Goal: Task Accomplishment & Management: Manage account settings

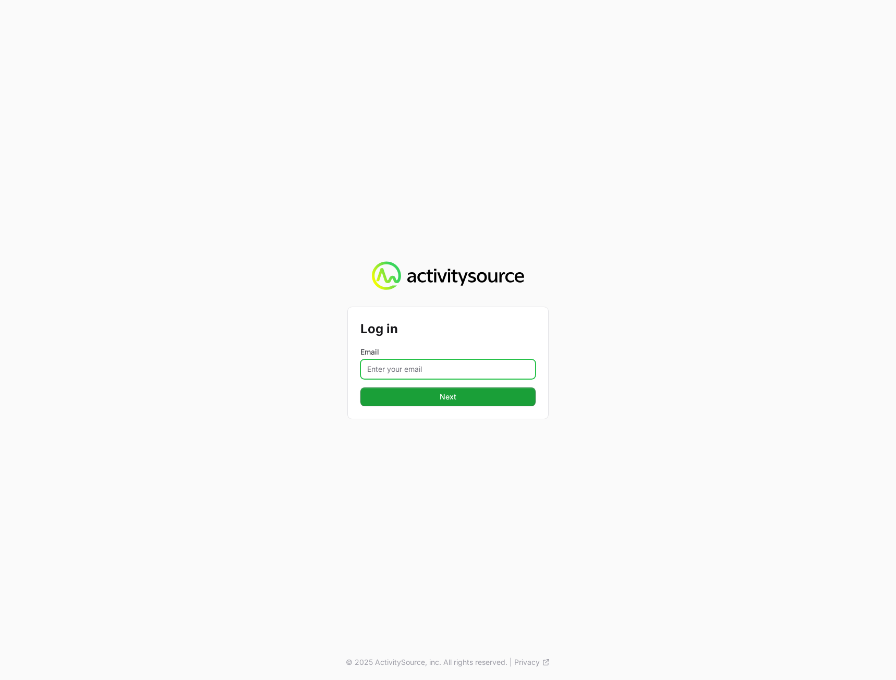
click at [452, 361] on input "Email" at bounding box center [448, 369] width 175 height 20
type input "[PERSON_NAME][EMAIL_ADDRESS][DOMAIN_NAME]"
drag, startPoint x: 290, startPoint y: 473, endPoint x: 316, endPoint y: 452, distance: 33.5
click at [294, 468] on div "Log in Email [PERSON_NAME][EMAIL_ADDRESS][DOMAIN_NAME] Next © 2025 ActivitySour…" at bounding box center [448, 340] width 896 height 680
click at [400, 398] on button "Next" at bounding box center [448, 397] width 175 height 19
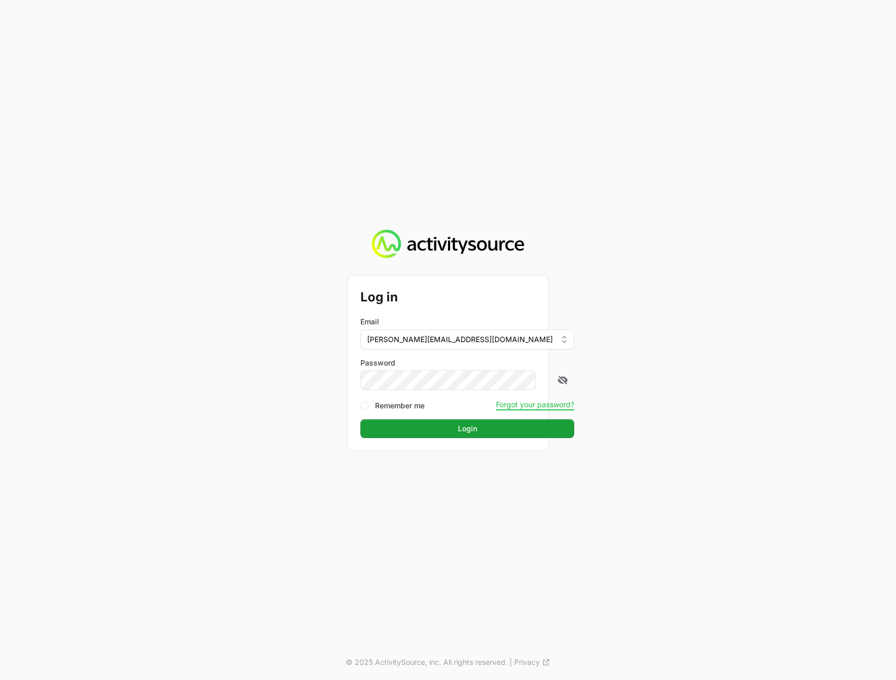
click at [805, 369] on div "Log in Email [PERSON_NAME][EMAIL_ADDRESS][DOMAIN_NAME] Password Remember me For…" at bounding box center [448, 340] width 896 height 680
click at [492, 429] on button "Login" at bounding box center [468, 429] width 214 height 19
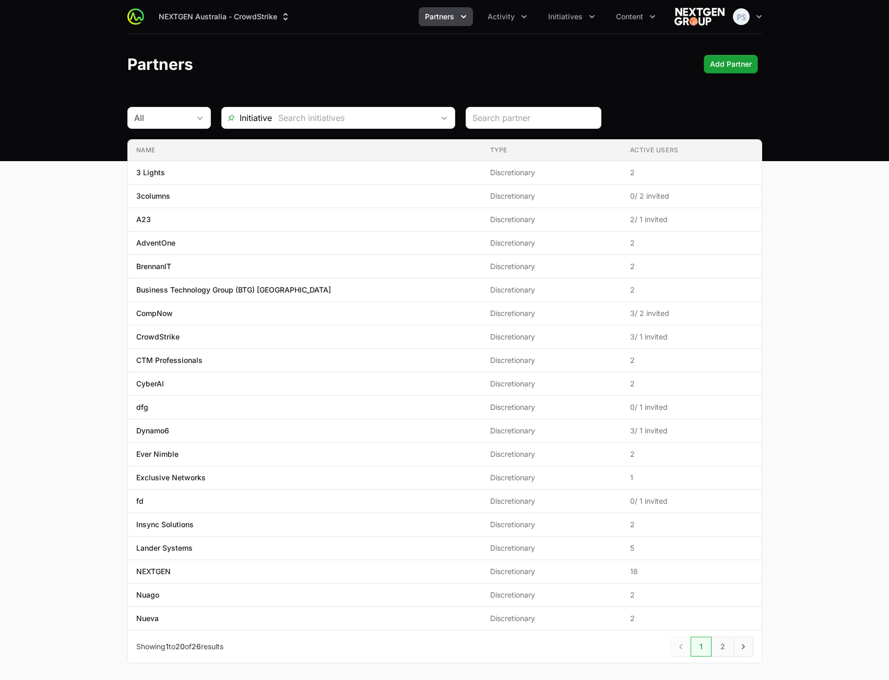
click at [804, 186] on main "All Initiative Name Type Active Users Name 3 Lights Type Discretionary Active U…" at bounding box center [444, 398] width 889 height 582
click at [554, 16] on span "Initiatives" at bounding box center [565, 16] width 34 height 10
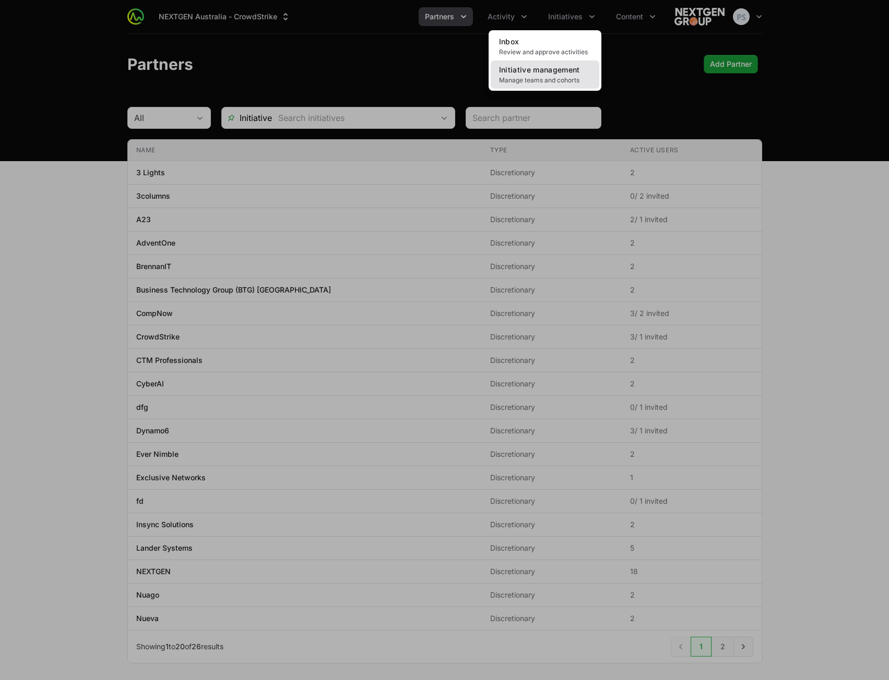
click at [543, 76] on span "Manage teams and cohorts" at bounding box center [545, 80] width 92 height 8
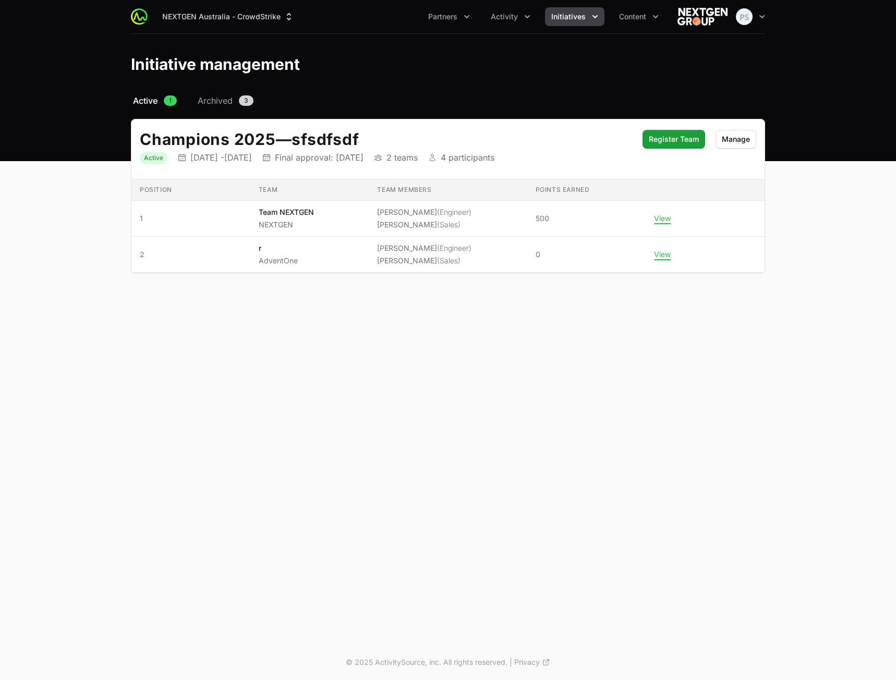
click at [551, 138] on h2 "Champions 2025 — sfsdfsdf" at bounding box center [386, 139] width 493 height 19
click at [739, 140] on span "Manage" at bounding box center [736, 139] width 28 height 13
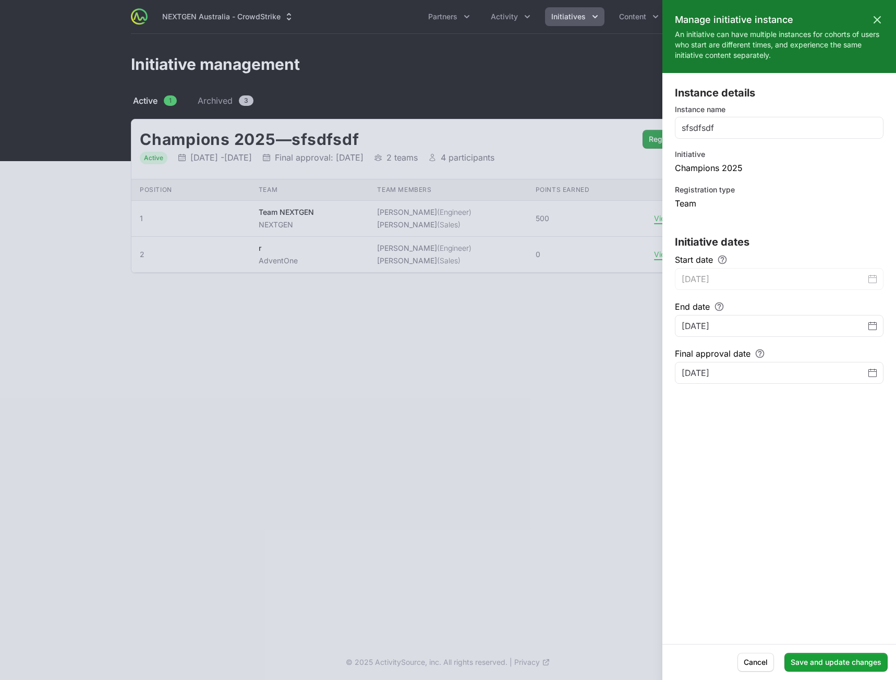
click at [412, 77] on div at bounding box center [448, 340] width 896 height 680
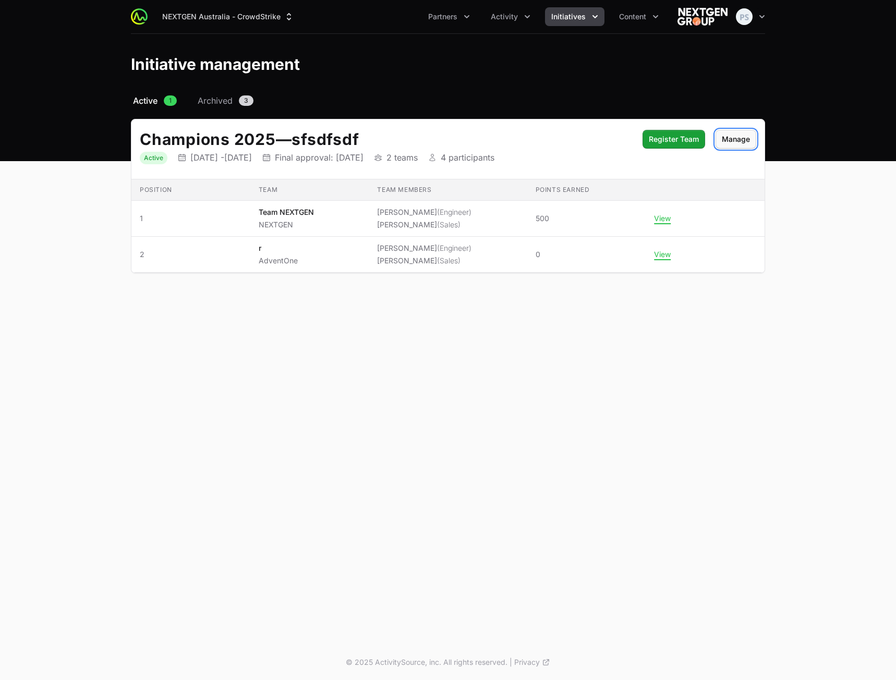
click at [749, 142] on span "Manage" at bounding box center [736, 139] width 28 height 13
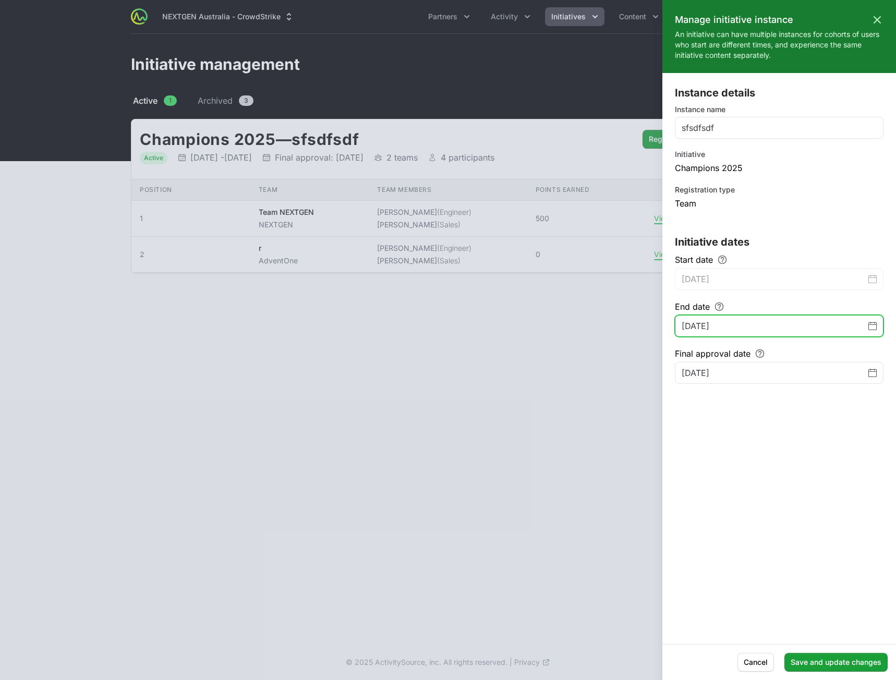
click at [871, 325] on icon "Change date, May 30, 2026" at bounding box center [873, 326] width 8 height 8
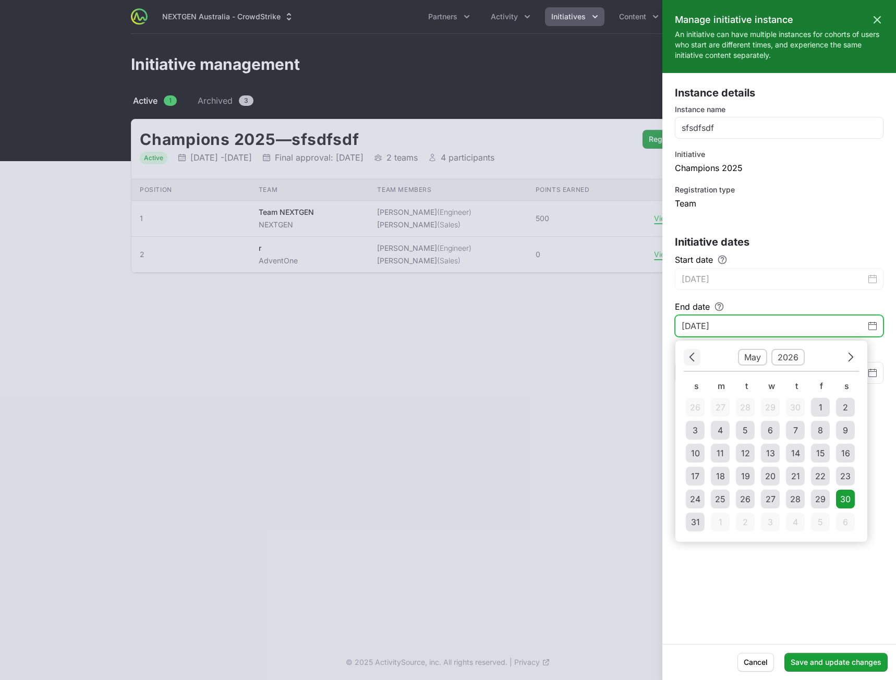
click at [696, 359] on button "Previous" at bounding box center [692, 357] width 17 height 16
click at [693, 359] on icon "Choose date" at bounding box center [692, 357] width 6 height 14
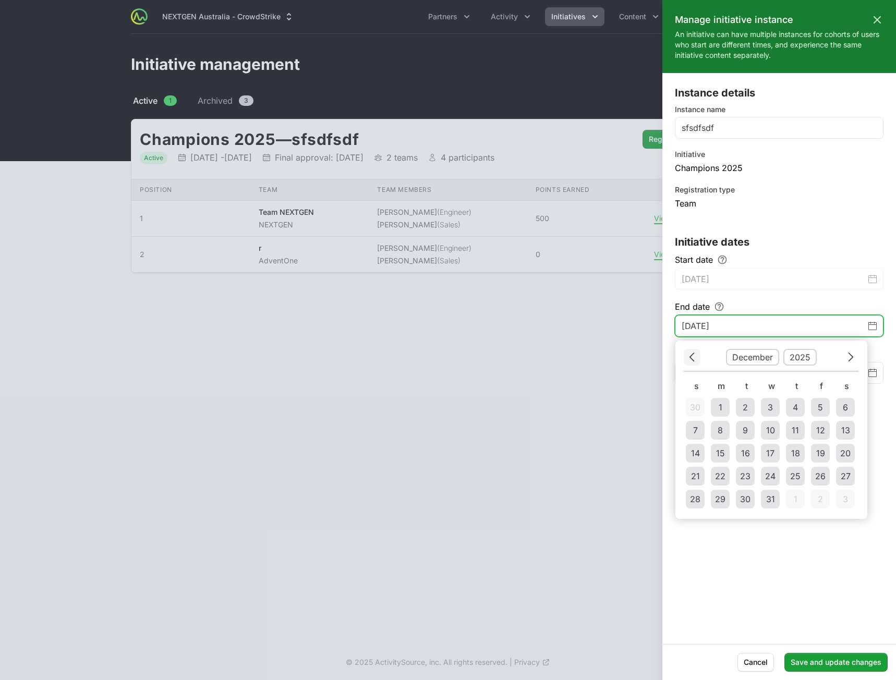
click at [693, 359] on icon "Choose date" at bounding box center [692, 357] width 6 height 14
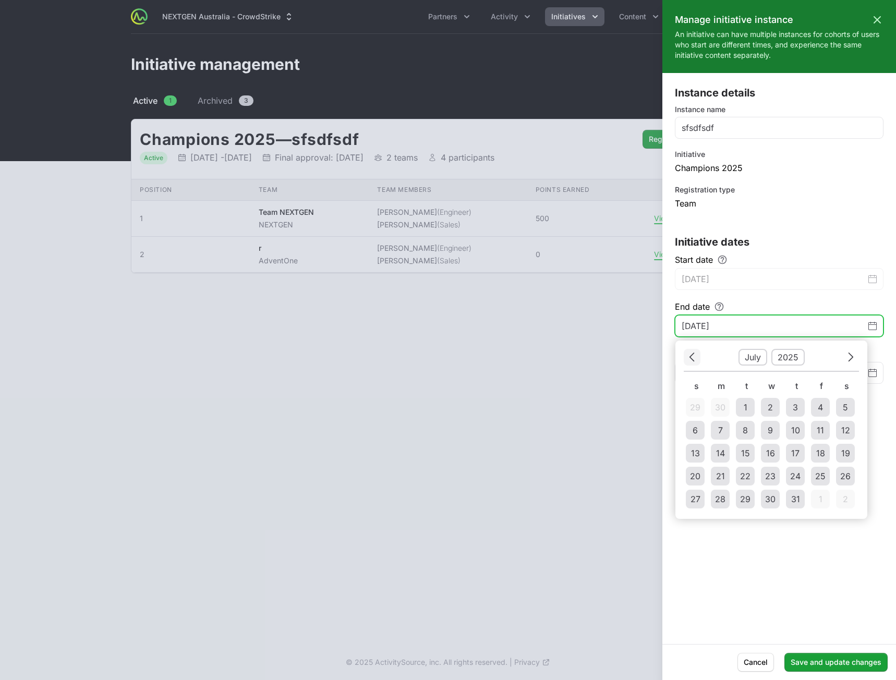
click at [693, 359] on icon "Choose date" at bounding box center [692, 357] width 6 height 14
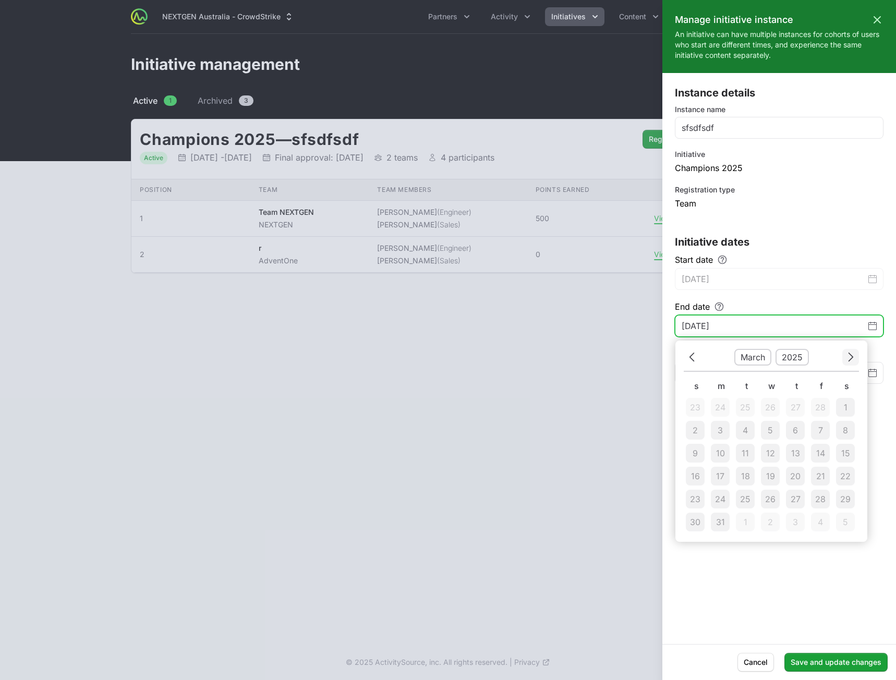
click at [852, 357] on icon "Choose date" at bounding box center [851, 357] width 6 height 14
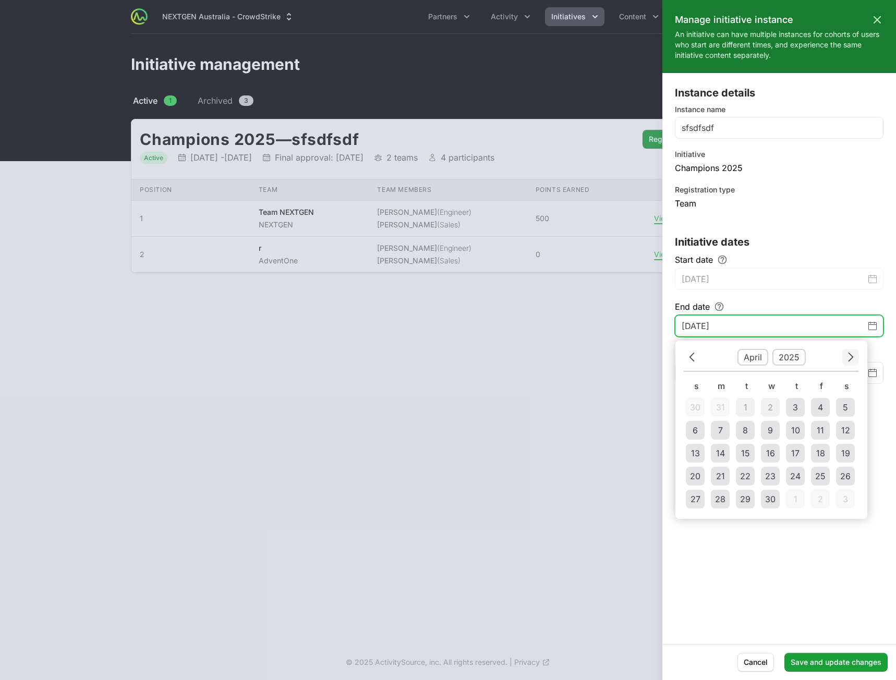
click at [852, 357] on icon "Choose date" at bounding box center [851, 357] width 6 height 14
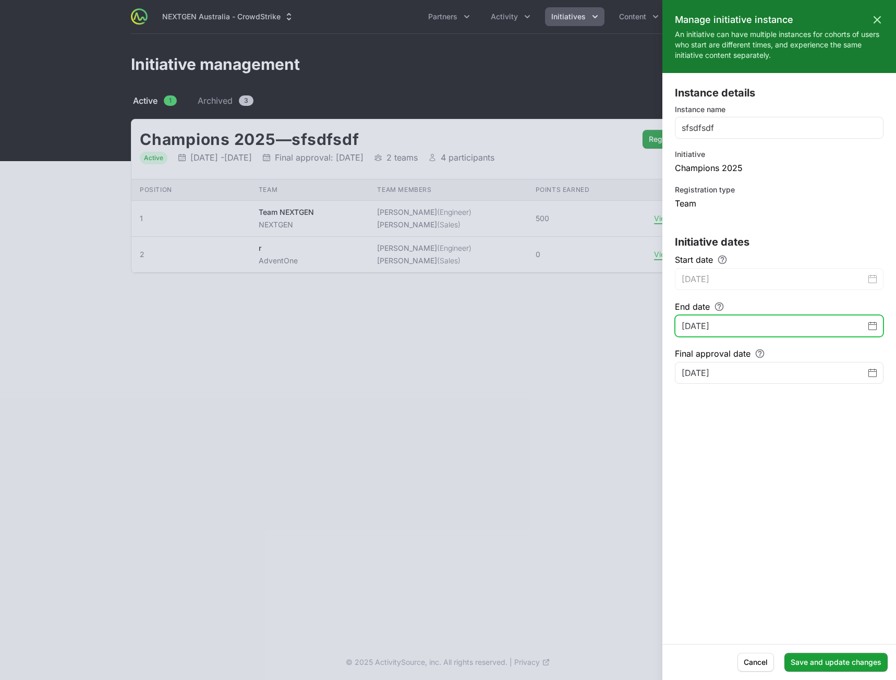
click at [876, 323] on icon "Change date, May 30, 2026" at bounding box center [873, 326] width 8 height 8
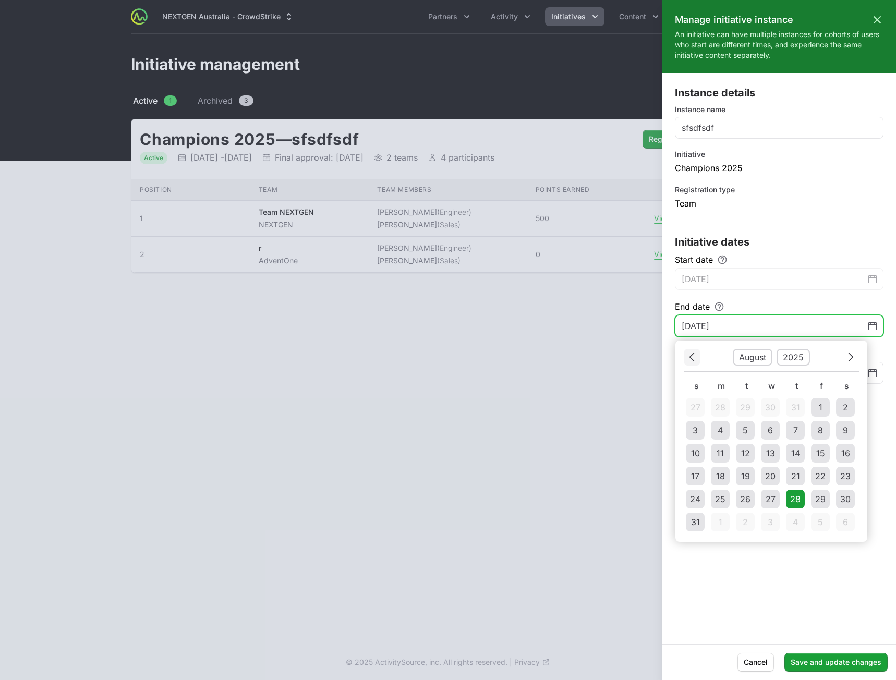
click at [698, 362] on button "Previous" at bounding box center [692, 357] width 17 height 16
click at [848, 356] on icon "Choose date" at bounding box center [851, 357] width 6 height 14
click at [774, 498] on div "27" at bounding box center [771, 499] width 10 height 13
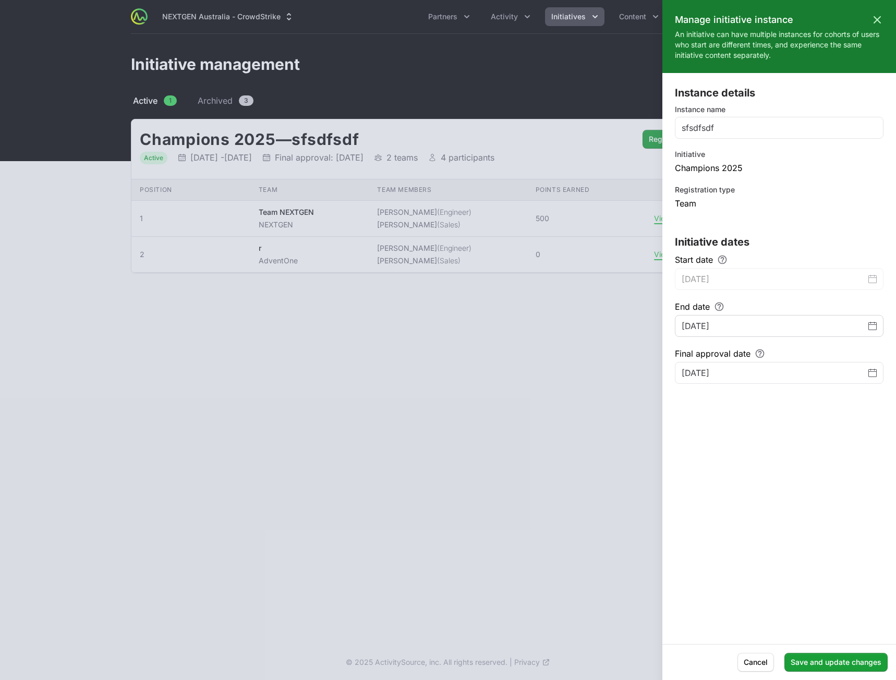
click at [776, 496] on div "Instance details Instance name sfsdfsdf Initiative Champions 2025 Registration …" at bounding box center [780, 359] width 234 height 546
click at [876, 323] on icon "Change date, August 27, 2025" at bounding box center [873, 326] width 8 height 8
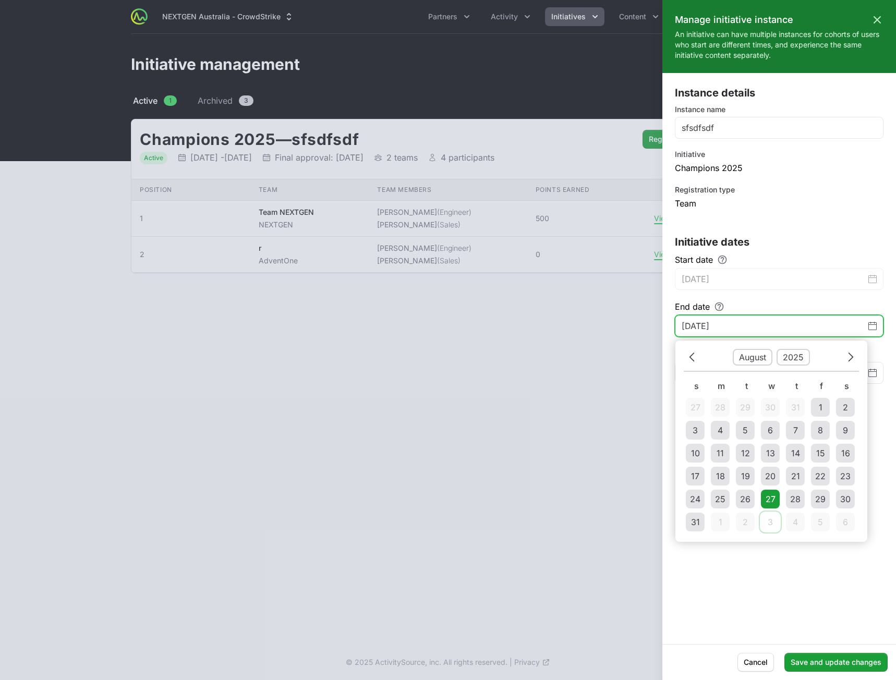
click at [773, 521] on td "3" at bounding box center [770, 522] width 19 height 19
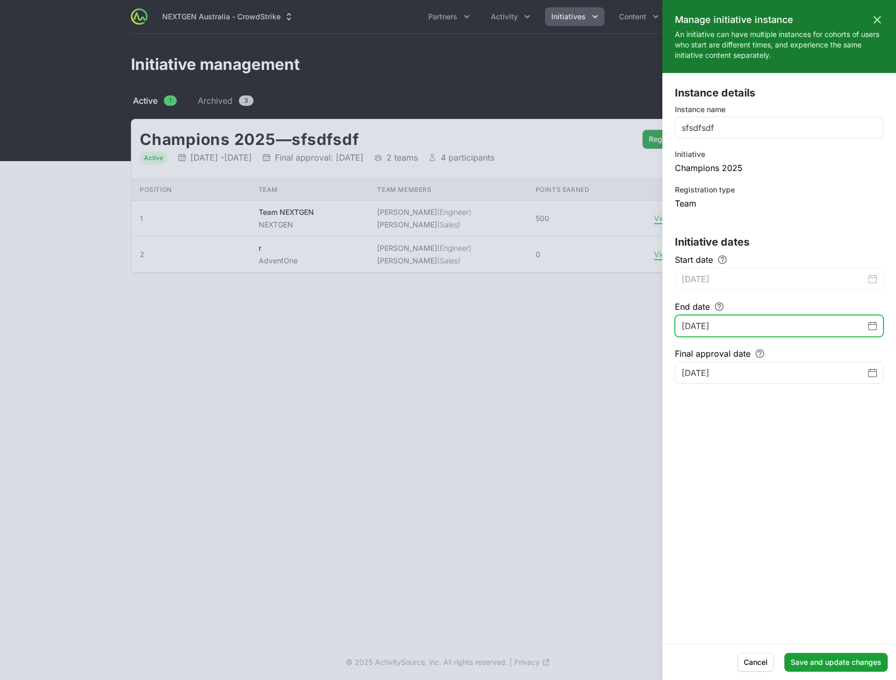
click at [872, 327] on icon "Change date, September 3, 2025" at bounding box center [873, 326] width 8 height 8
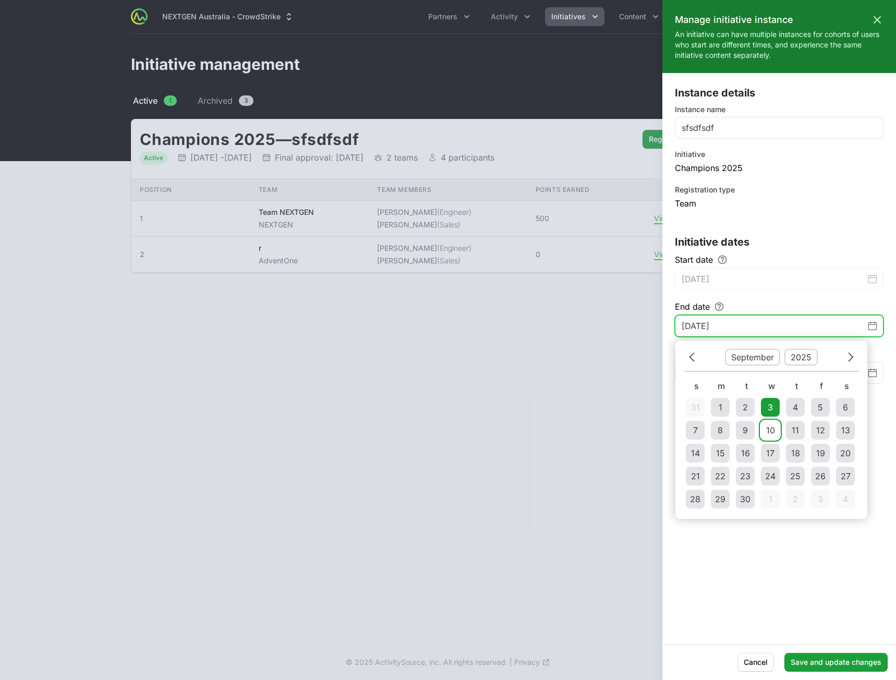
click at [774, 431] on div "10" at bounding box center [770, 430] width 9 height 13
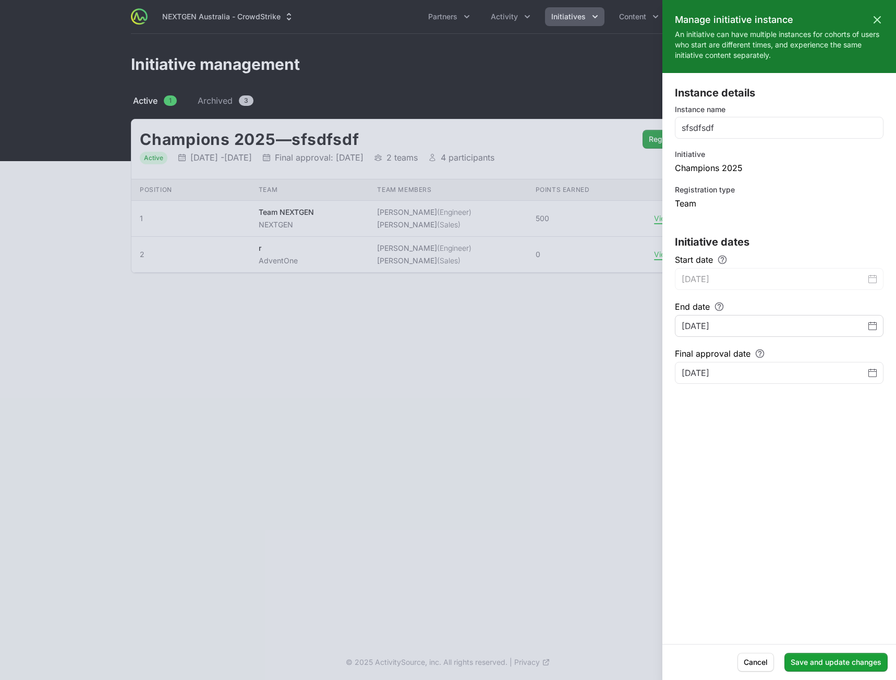
click at [762, 503] on div "Instance details Instance name sfsdfsdf Initiative Champions 2025 Registration …" at bounding box center [780, 359] width 234 height 546
click at [871, 325] on icon "Change date, September 10, 2025" at bounding box center [873, 325] width 8 height 1
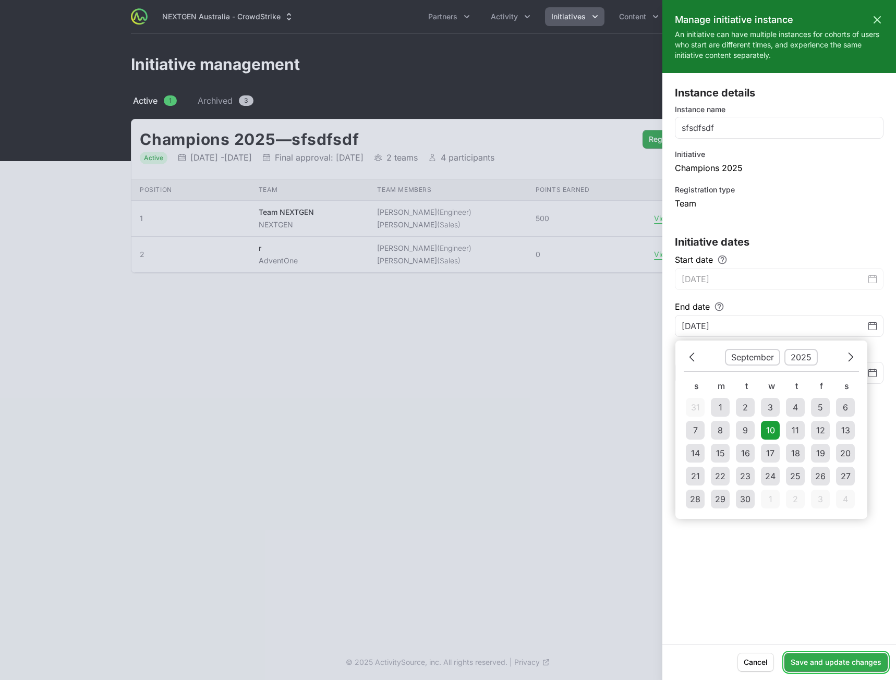
click at [859, 662] on span "Save and update changes" at bounding box center [836, 662] width 91 height 13
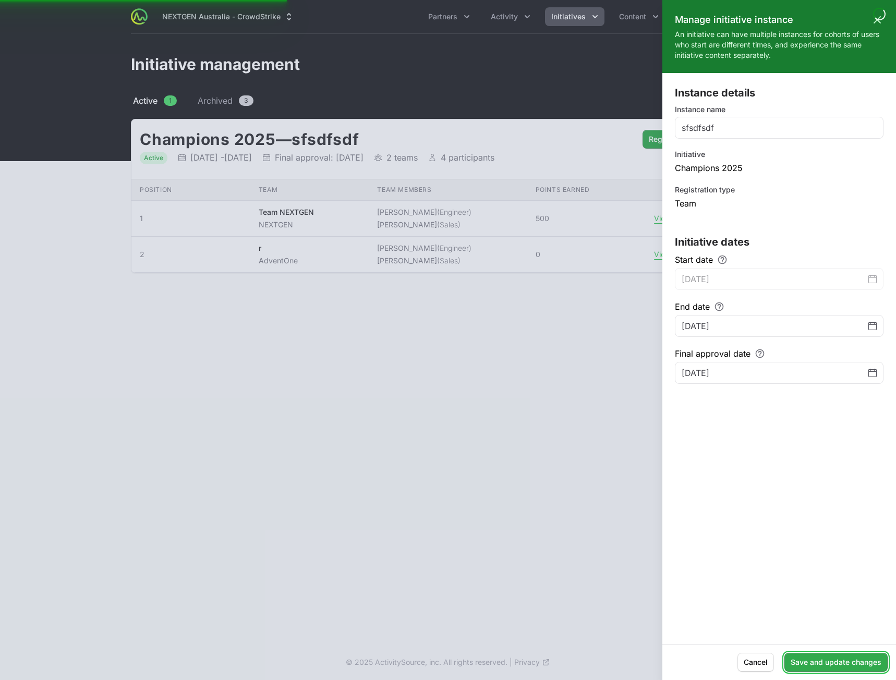
type input "[DATE]"
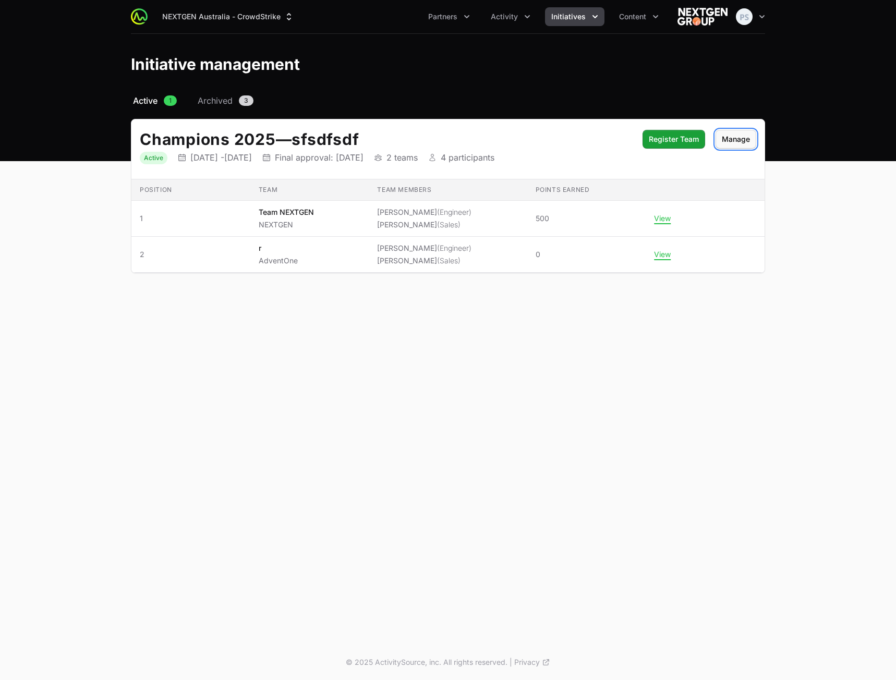
click at [719, 142] on button "Manage" at bounding box center [736, 139] width 41 height 19
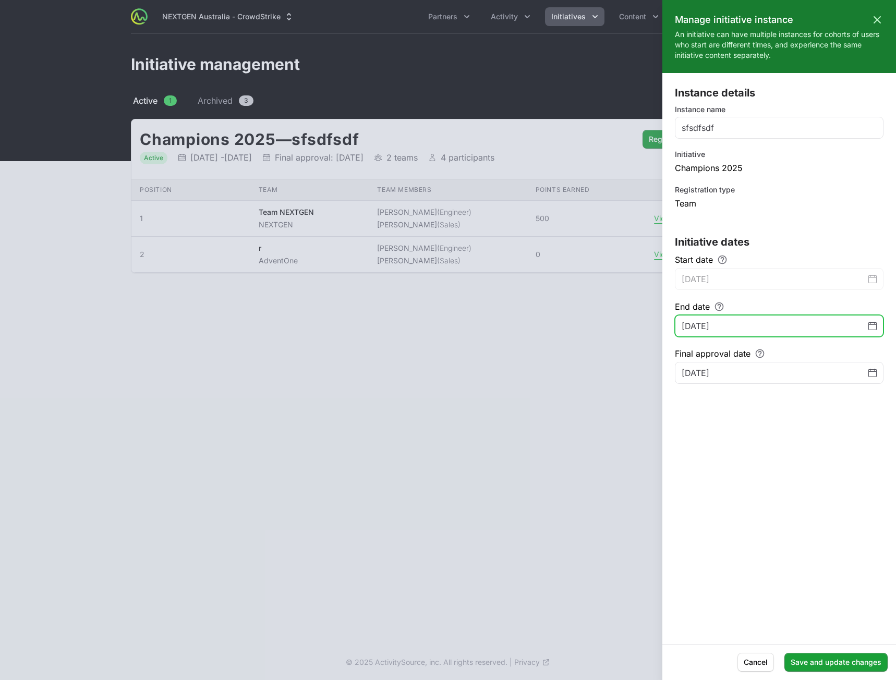
click at [872, 328] on icon "Change date, September 10, 2025" at bounding box center [873, 326] width 8 height 8
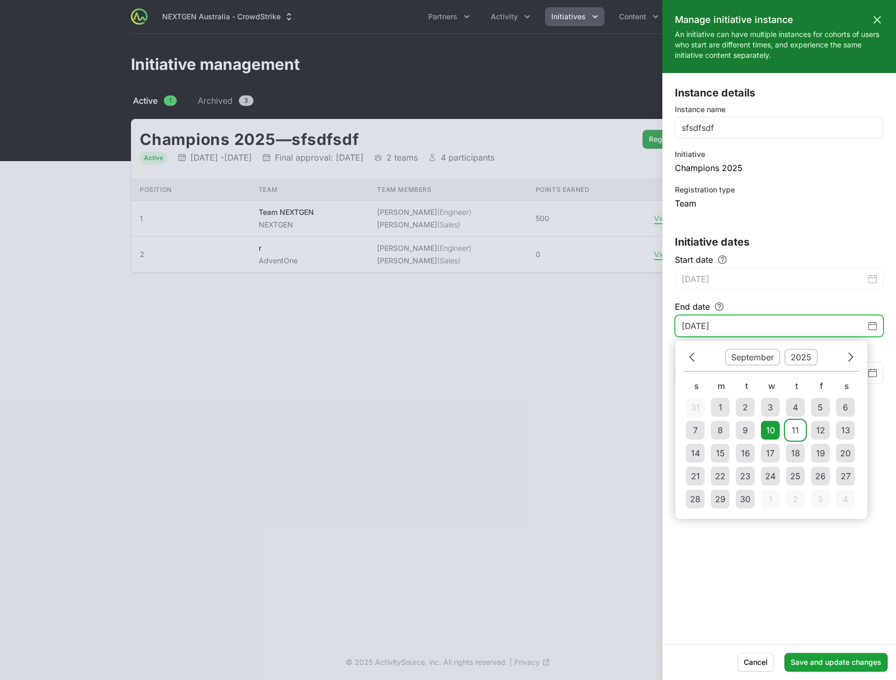
click at [793, 427] on div "11" at bounding box center [795, 430] width 7 height 13
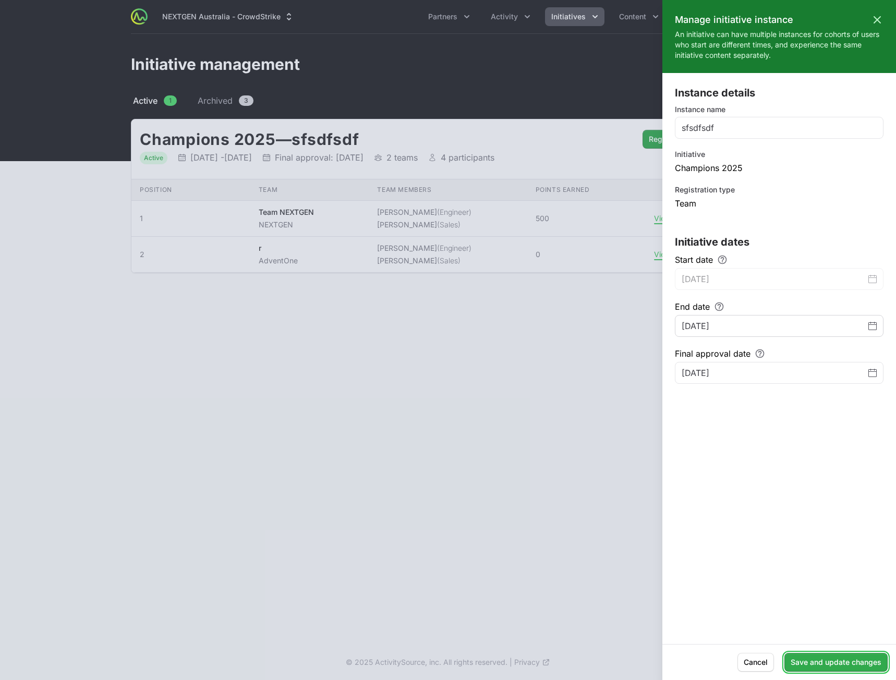
click at [841, 660] on span "Save and update changes" at bounding box center [836, 662] width 91 height 13
type input "[DATE]"
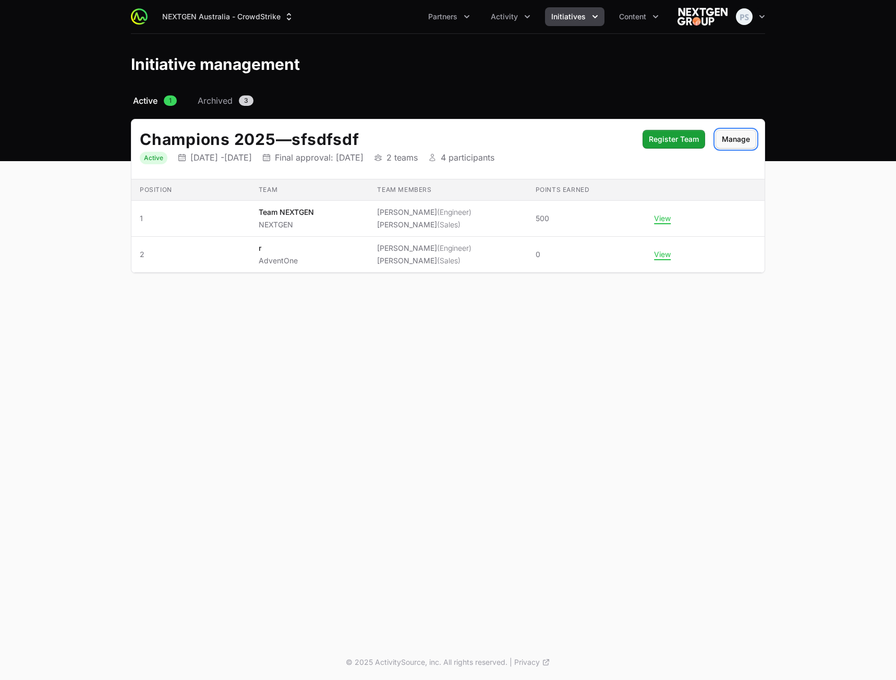
click at [744, 147] on button "Manage" at bounding box center [736, 139] width 41 height 19
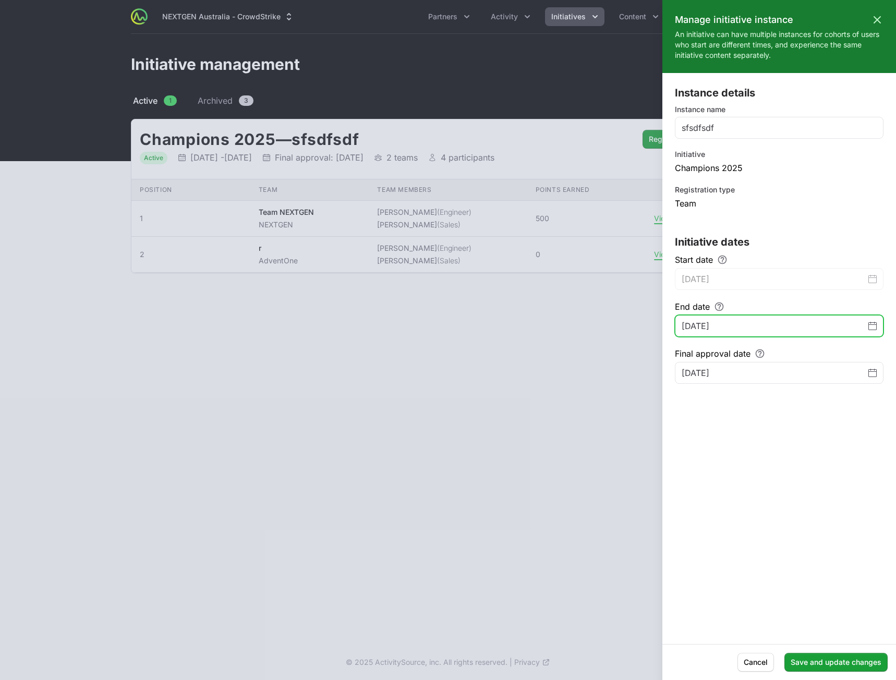
click at [874, 326] on icon "Change date, September 11, 2025" at bounding box center [873, 326] width 8 height 8
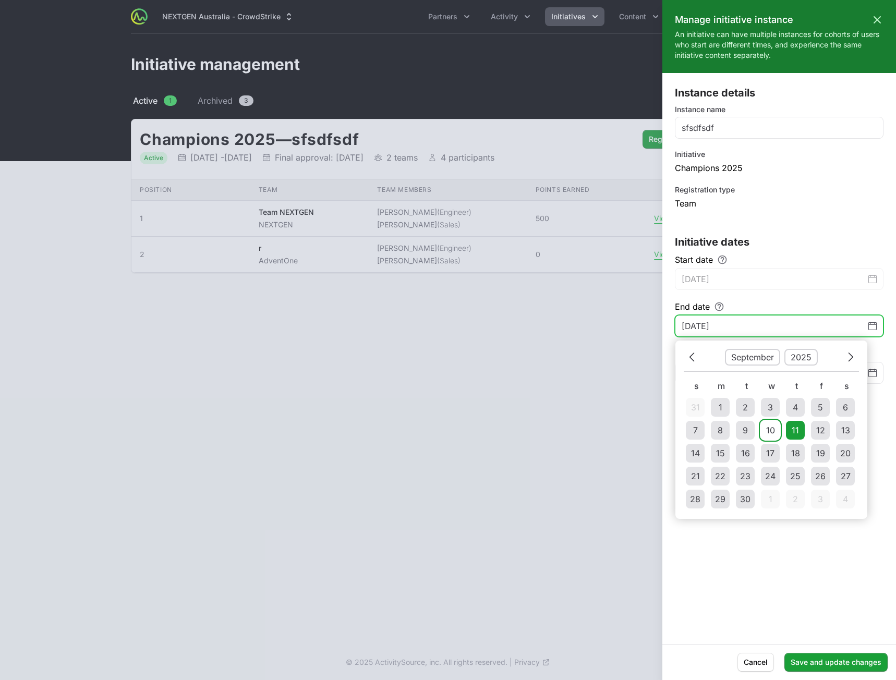
click at [774, 430] on div "10" at bounding box center [770, 430] width 9 height 13
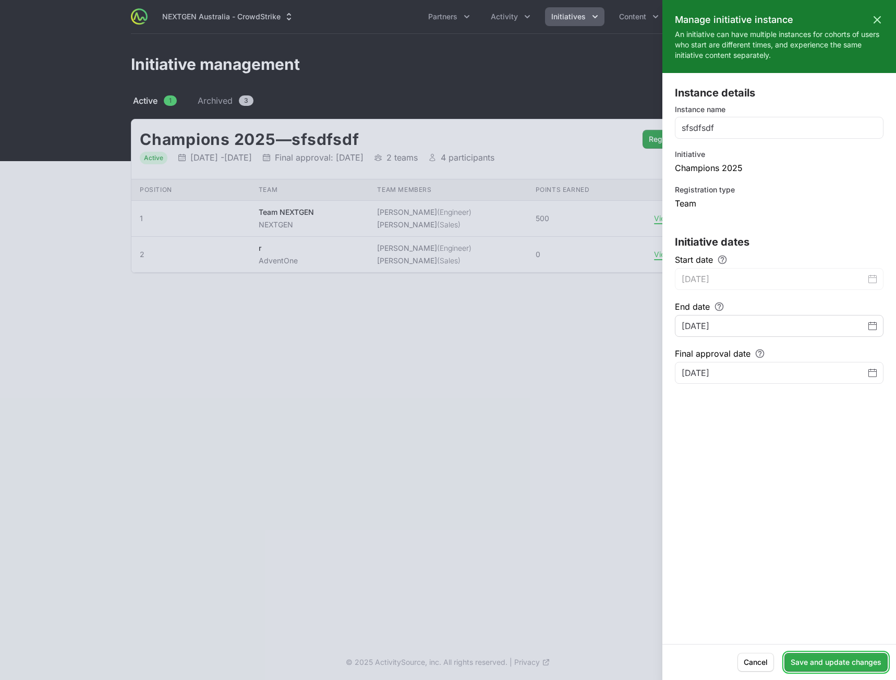
click at [843, 662] on span "Save and update changes" at bounding box center [836, 662] width 91 height 13
type input "[DATE]"
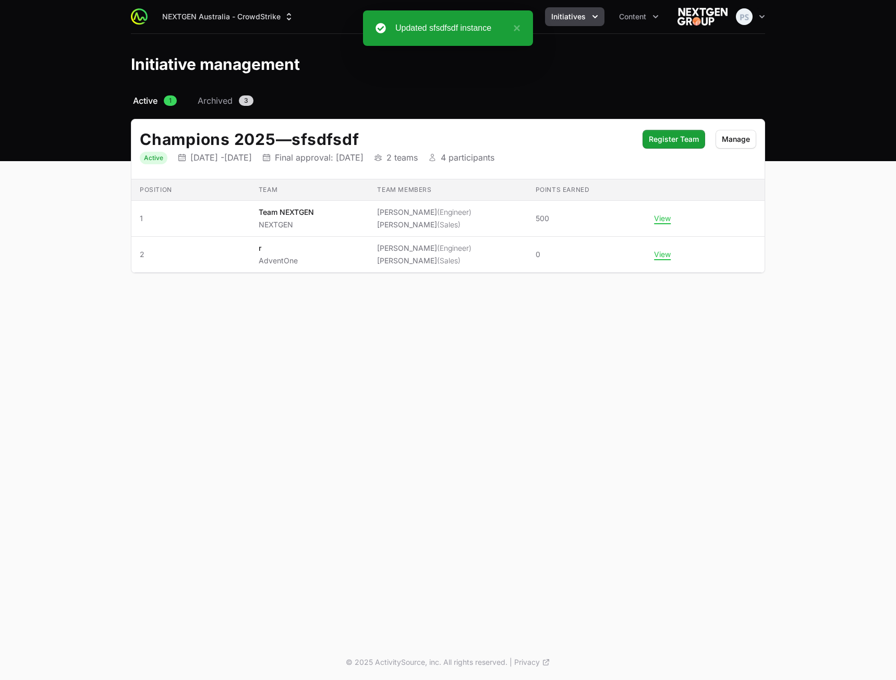
click at [409, 89] on header "Initiative management" at bounding box center [448, 64] width 896 height 61
click at [516, 23] on button "×" at bounding box center [514, 28] width 13 height 13
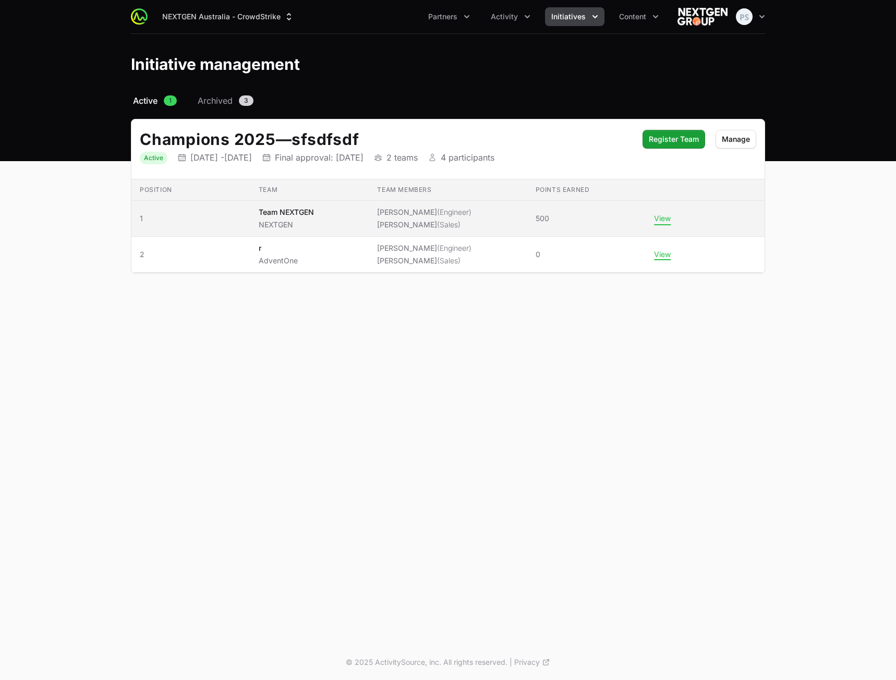
click at [660, 214] on button "View" at bounding box center [662, 218] width 17 height 9
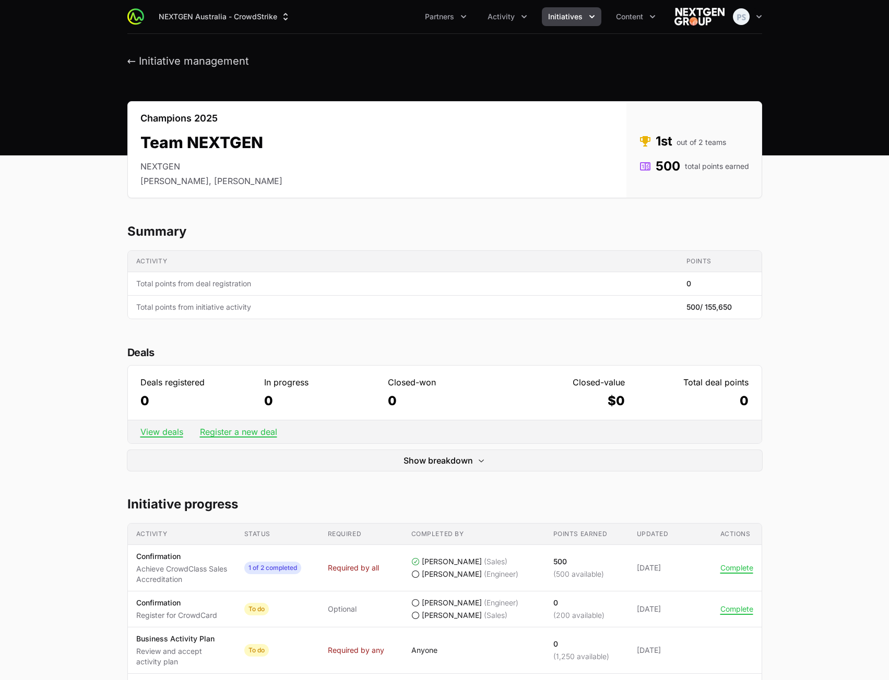
click at [360, 121] on div "Champions 2025 Team NEXTGEN NEXTGEN John Aziz, Ross Scott Status Rank 1st out o…" at bounding box center [444, 149] width 634 height 97
click at [378, 80] on header "← Initiative management" at bounding box center [444, 61] width 889 height 55
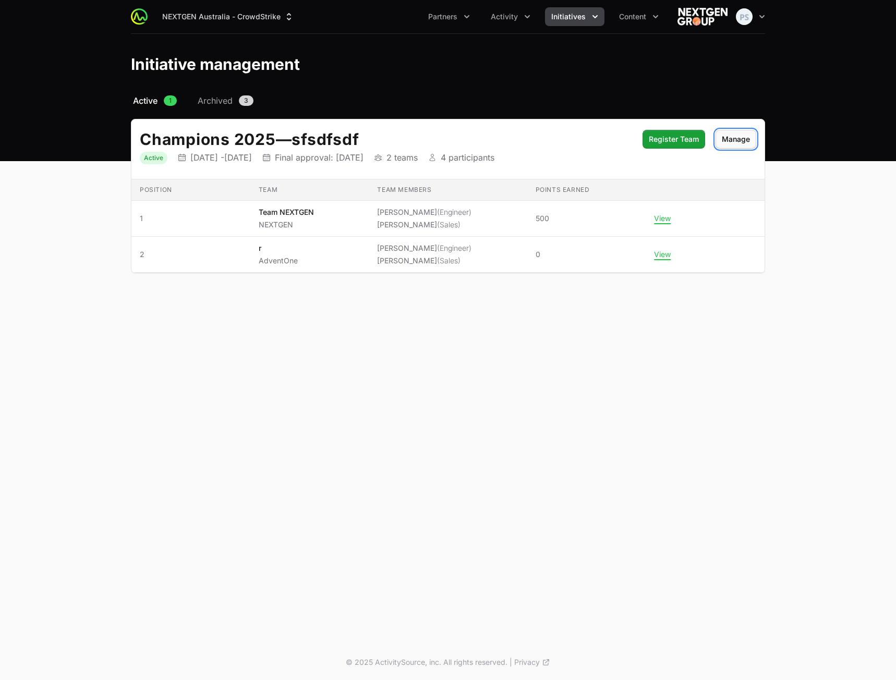
click at [729, 136] on span "Manage" at bounding box center [736, 139] width 28 height 13
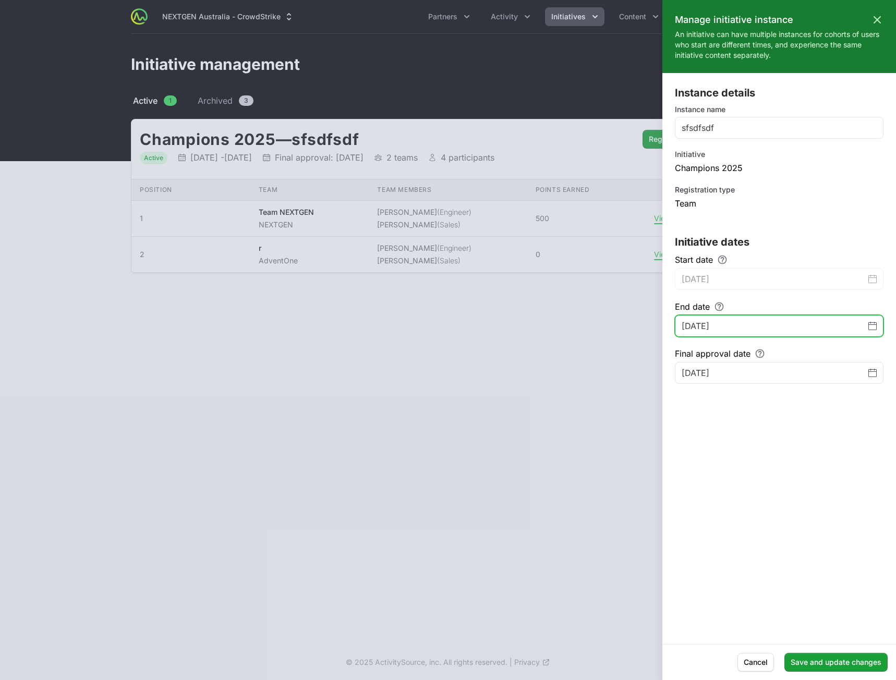
click at [873, 323] on icon "Change date, September 10, 2025" at bounding box center [873, 326] width 8 height 8
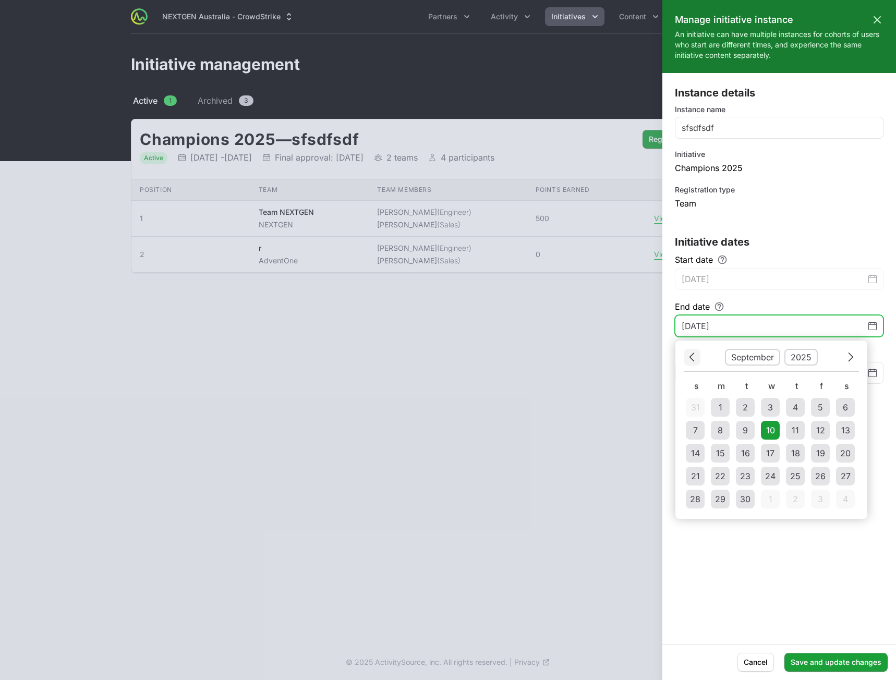
click at [697, 354] on button "Previous" at bounding box center [692, 357] width 17 height 16
click at [799, 501] on div "28" at bounding box center [795, 499] width 10 height 13
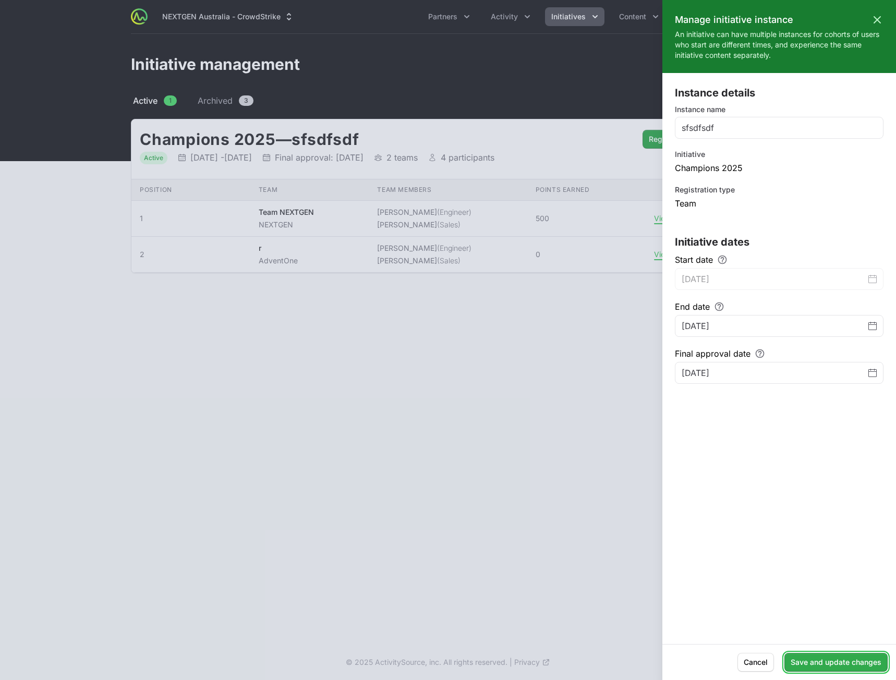
click at [821, 664] on span "Save and update changes" at bounding box center [836, 662] width 91 height 13
type input "[DATE]"
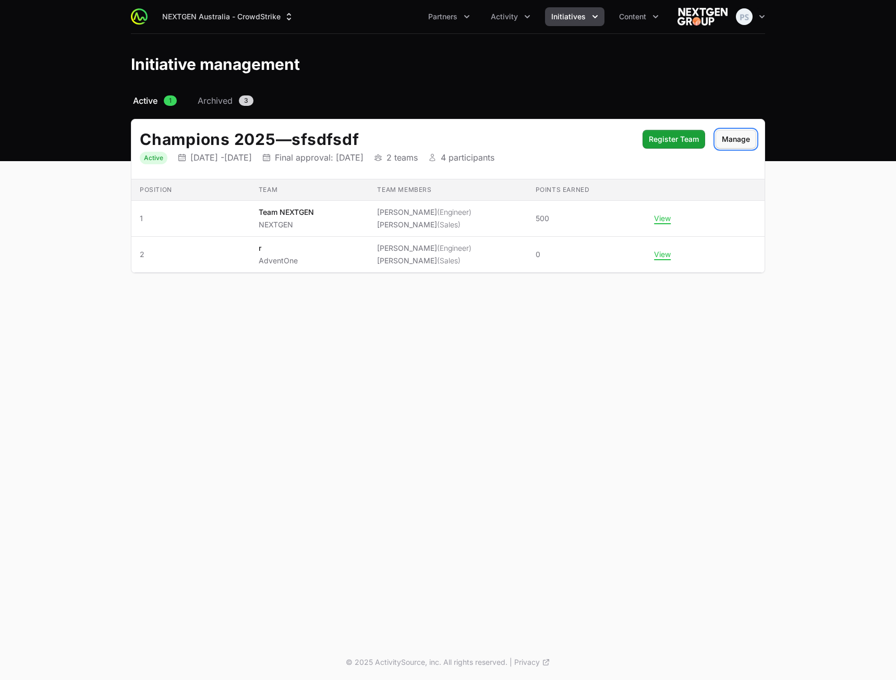
click at [729, 137] on span "Manage" at bounding box center [736, 139] width 28 height 13
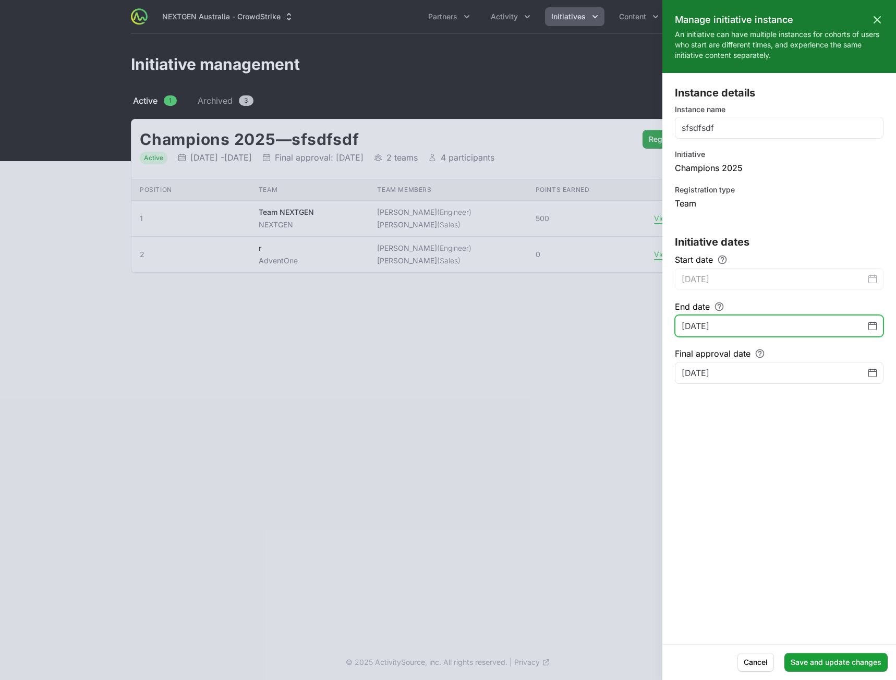
click at [871, 327] on icon "Change date, August 28, 2025" at bounding box center [873, 326] width 8 height 8
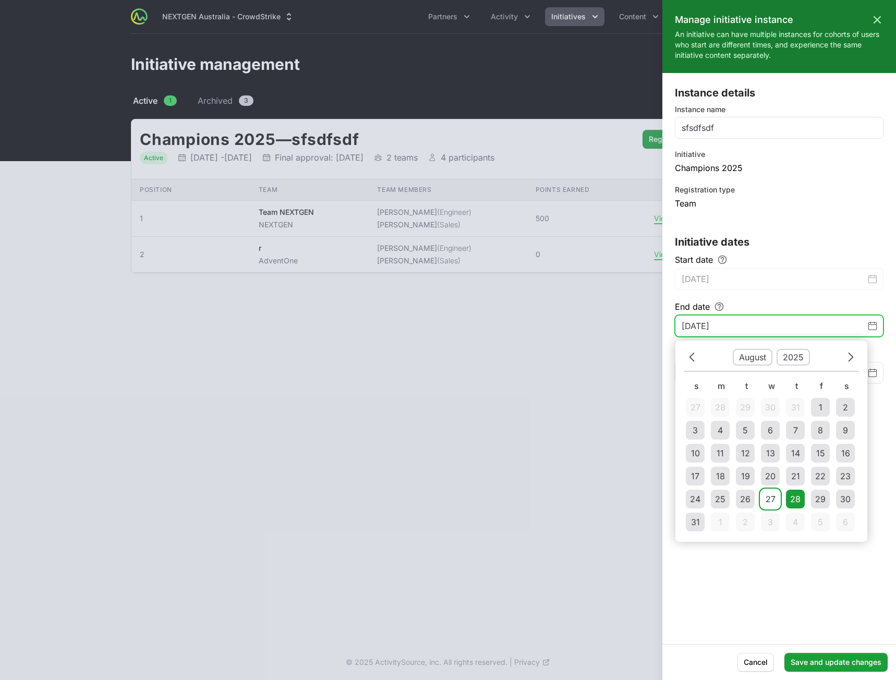
click at [764, 497] on td "27" at bounding box center [770, 499] width 19 height 19
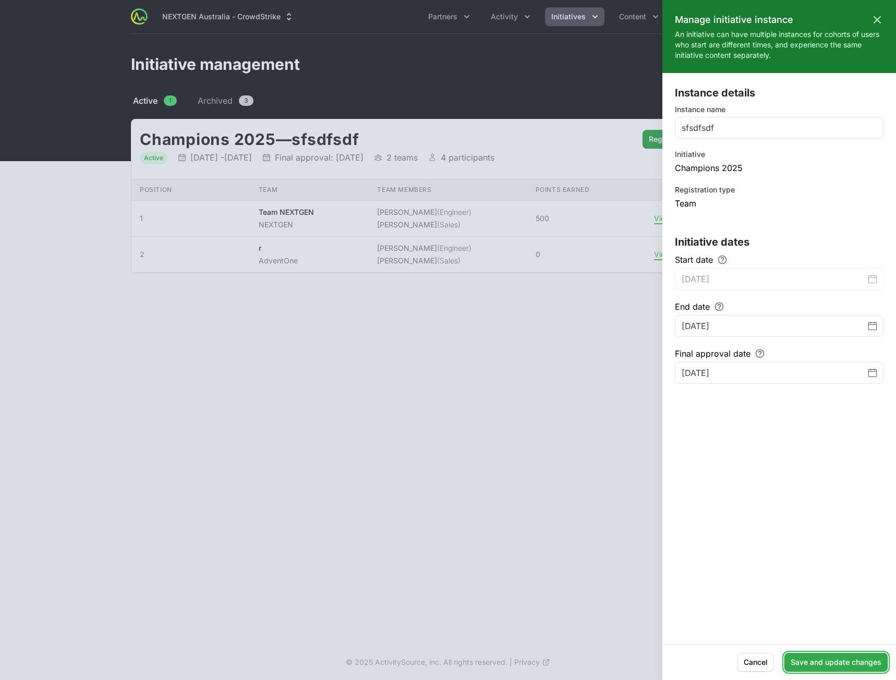
click at [864, 666] on span "Save and update changes" at bounding box center [836, 662] width 91 height 13
type input "[DATE]"
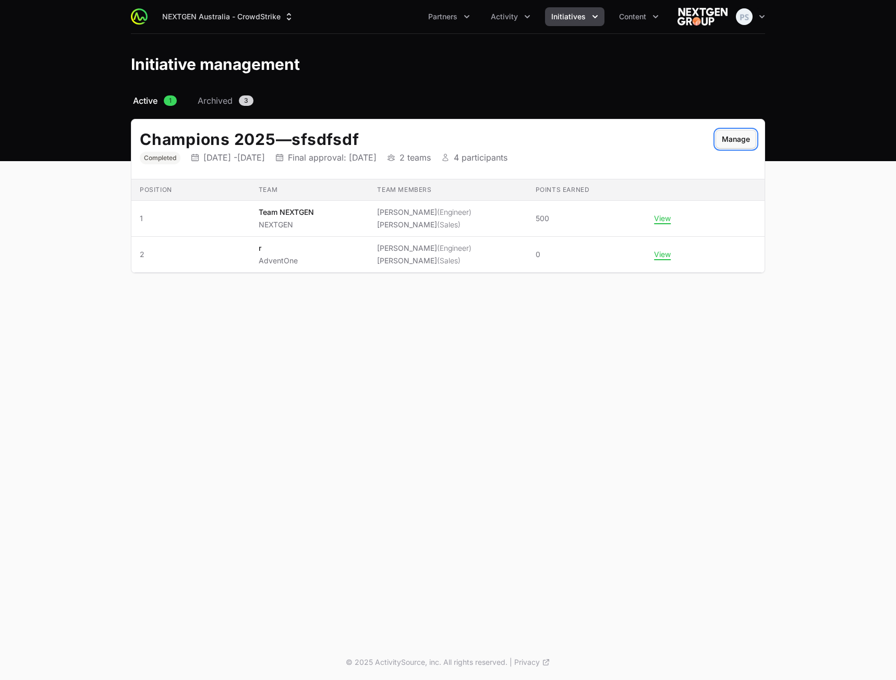
click at [739, 136] on span "Manage" at bounding box center [736, 139] width 28 height 13
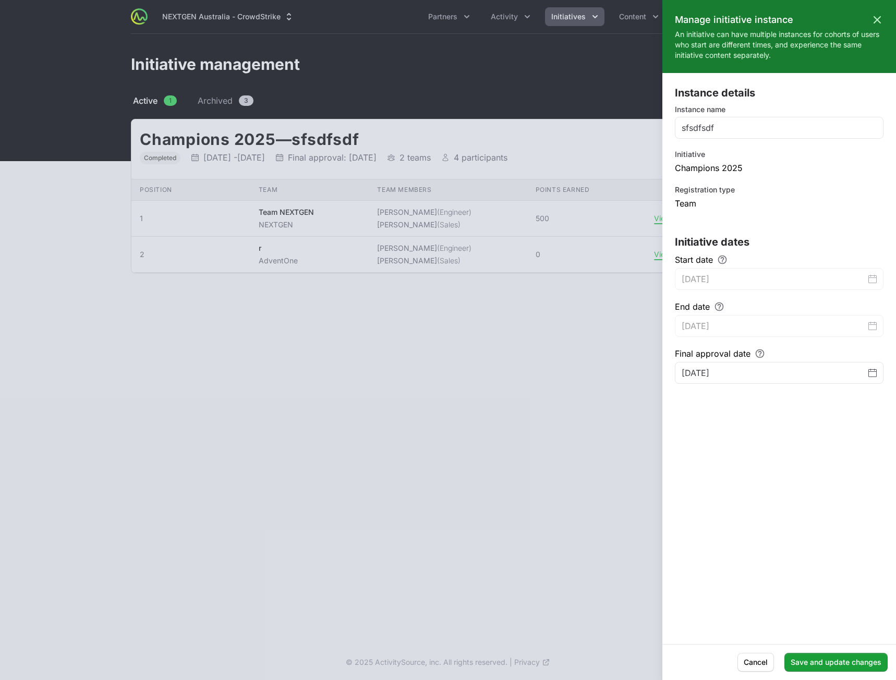
click at [870, 331] on div "End date August 27, 2025" at bounding box center [779, 319] width 209 height 37
drag, startPoint x: 869, startPoint y: 327, endPoint x: 862, endPoint y: 356, distance: 29.5
click at [869, 331] on div "End date August 27, 2025" at bounding box center [779, 319] width 209 height 37
click at [761, 658] on span "Cancel" at bounding box center [756, 662] width 24 height 13
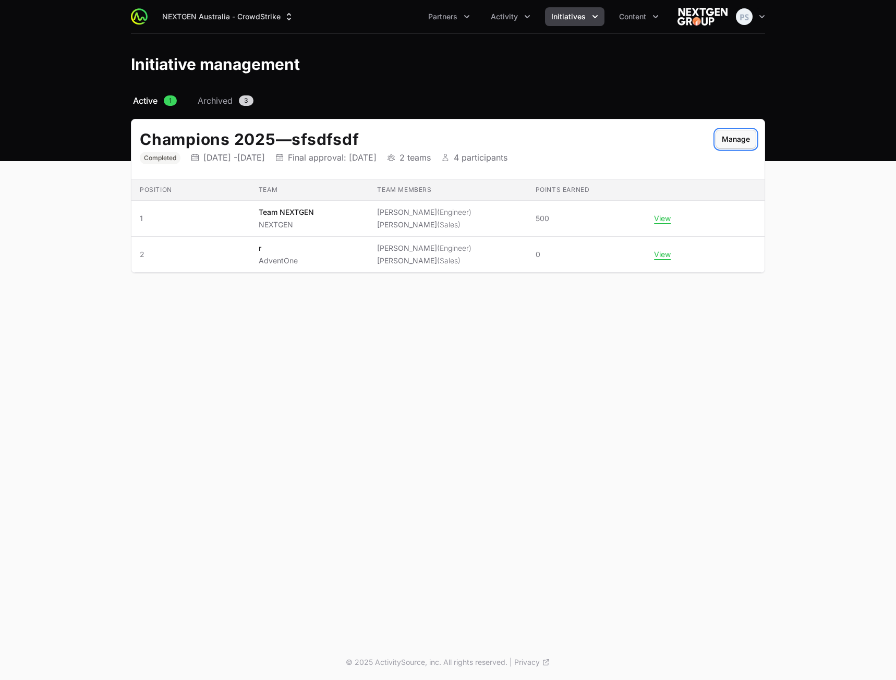
click at [742, 137] on span "Manage" at bounding box center [736, 139] width 28 height 13
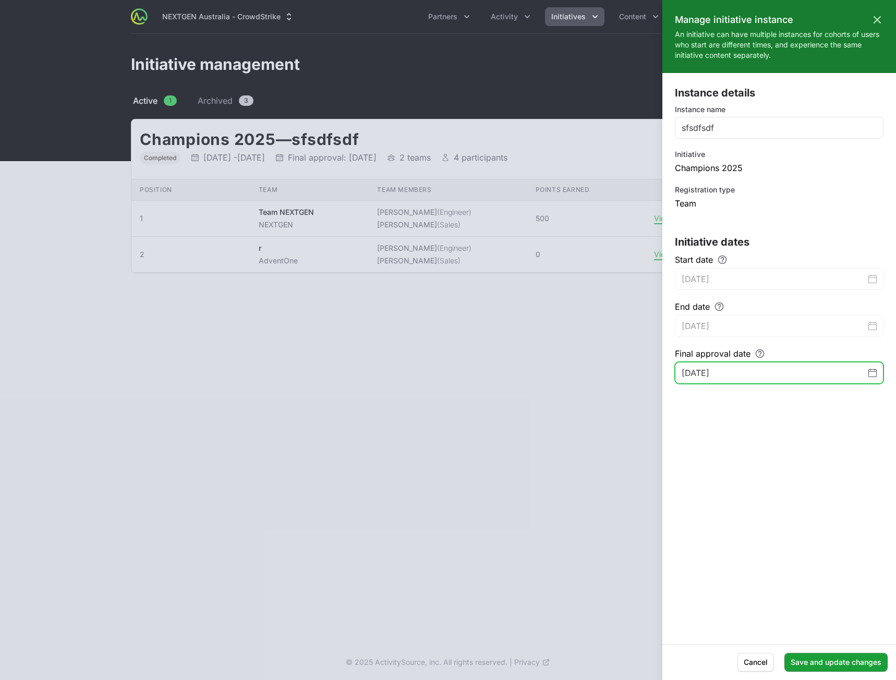
click at [875, 370] on icon "Change date, June 30, 2026" at bounding box center [874, 370] width 1 height 2
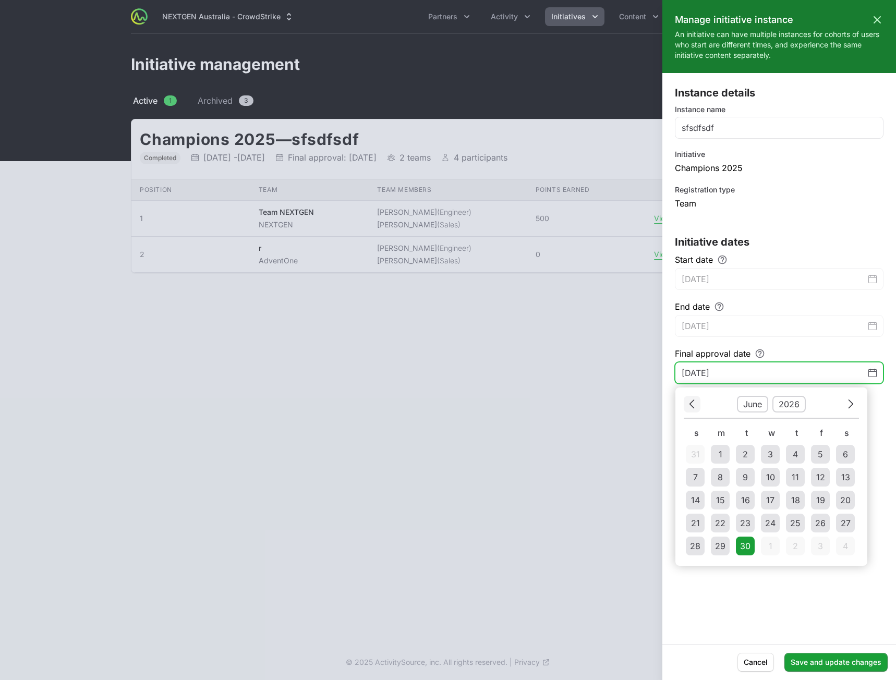
click at [697, 408] on button "Previous" at bounding box center [692, 404] width 17 height 16
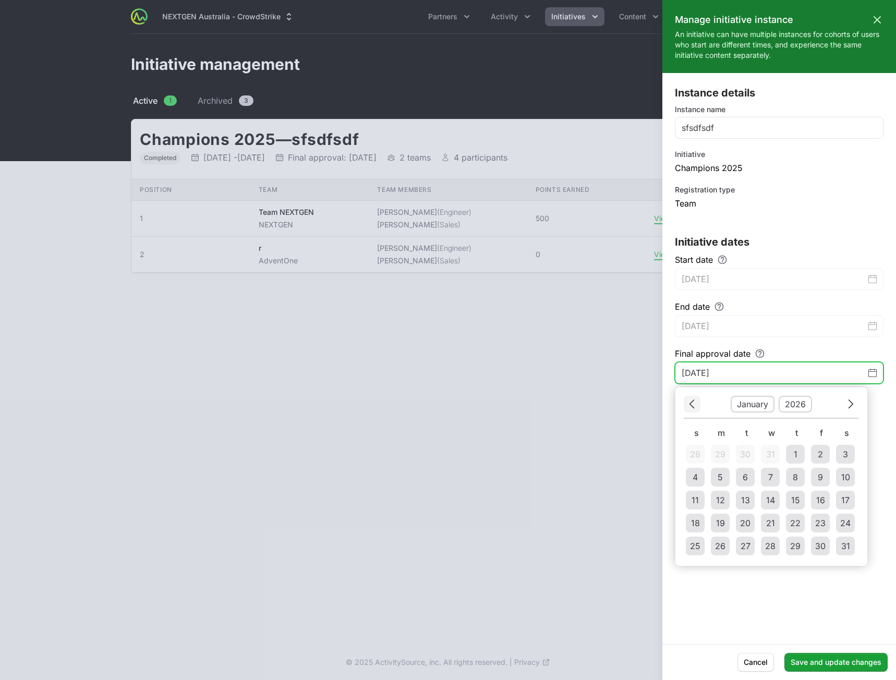
click at [697, 407] on button "Previous" at bounding box center [692, 404] width 17 height 16
click at [697, 406] on button "Previous" at bounding box center [692, 404] width 17 height 16
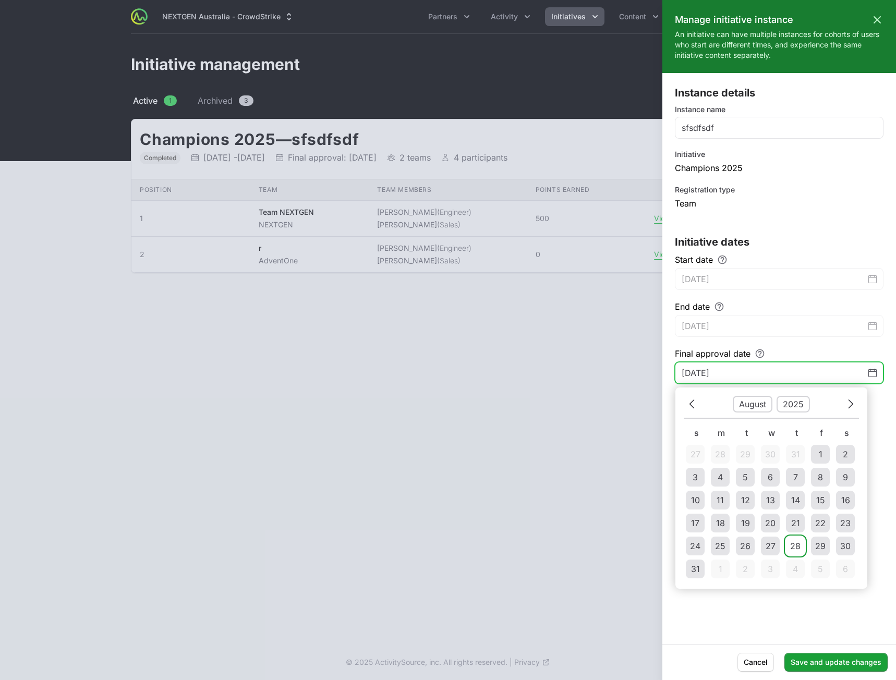
click at [798, 542] on div "28" at bounding box center [795, 546] width 10 height 13
type input "[DATE]"
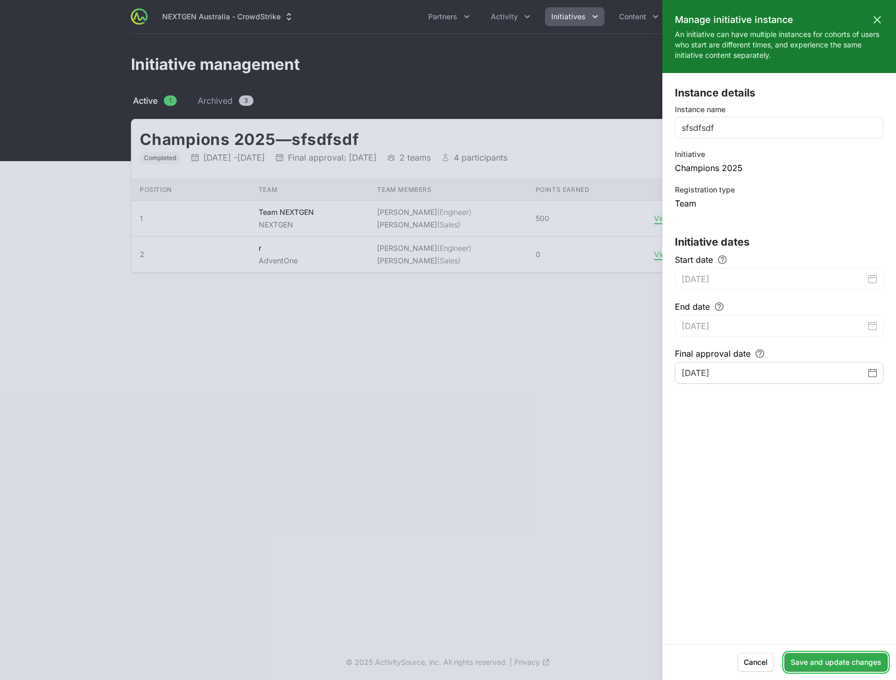
click at [868, 663] on span "Save and update changes" at bounding box center [836, 662] width 91 height 13
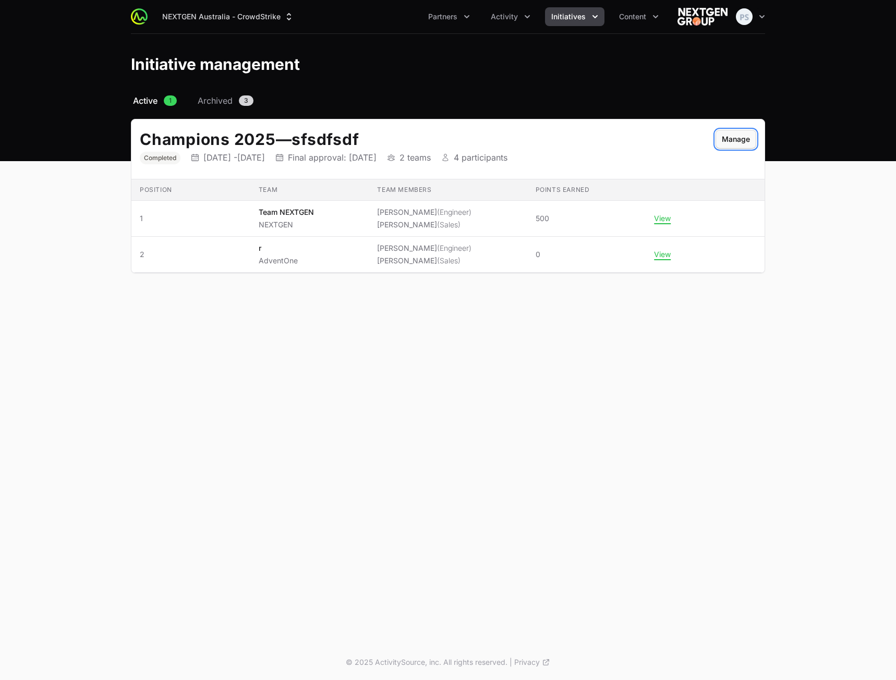
click at [726, 139] on span "Manage" at bounding box center [736, 139] width 28 height 13
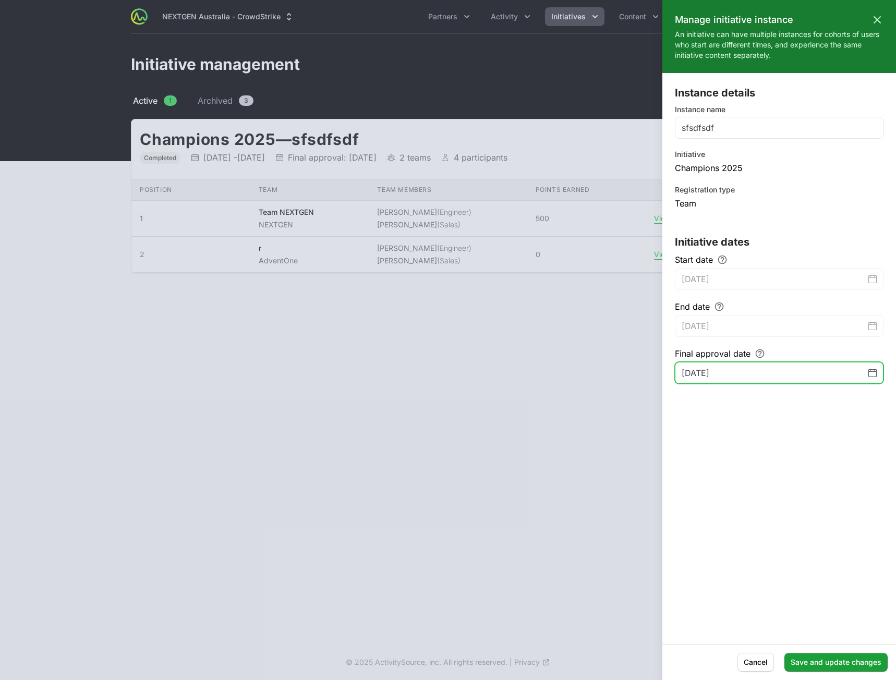
click at [876, 372] on icon "Change date, August 28, 2025" at bounding box center [873, 372] width 8 height 1
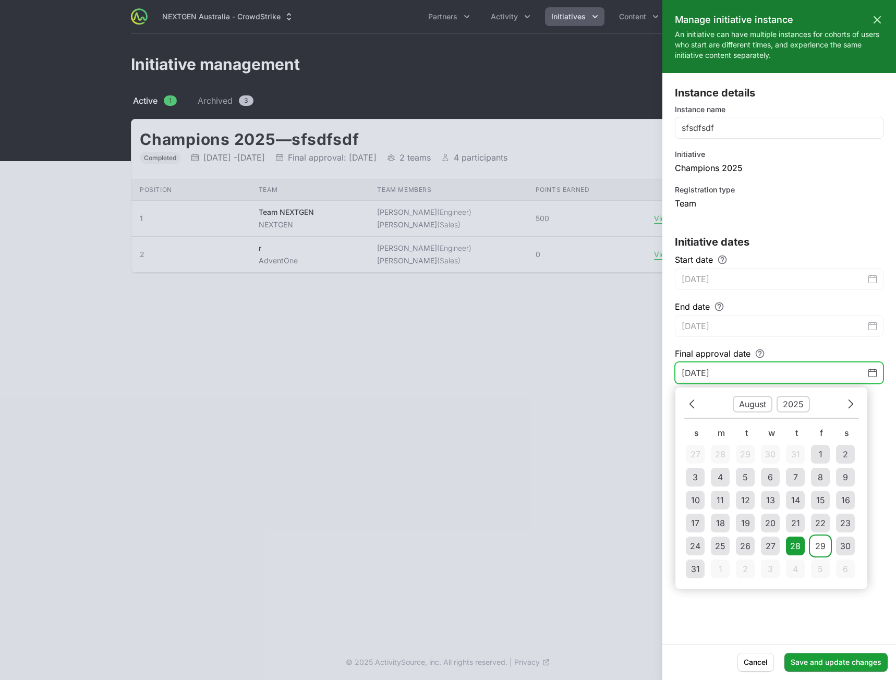
click at [819, 546] on div "29" at bounding box center [821, 546] width 10 height 13
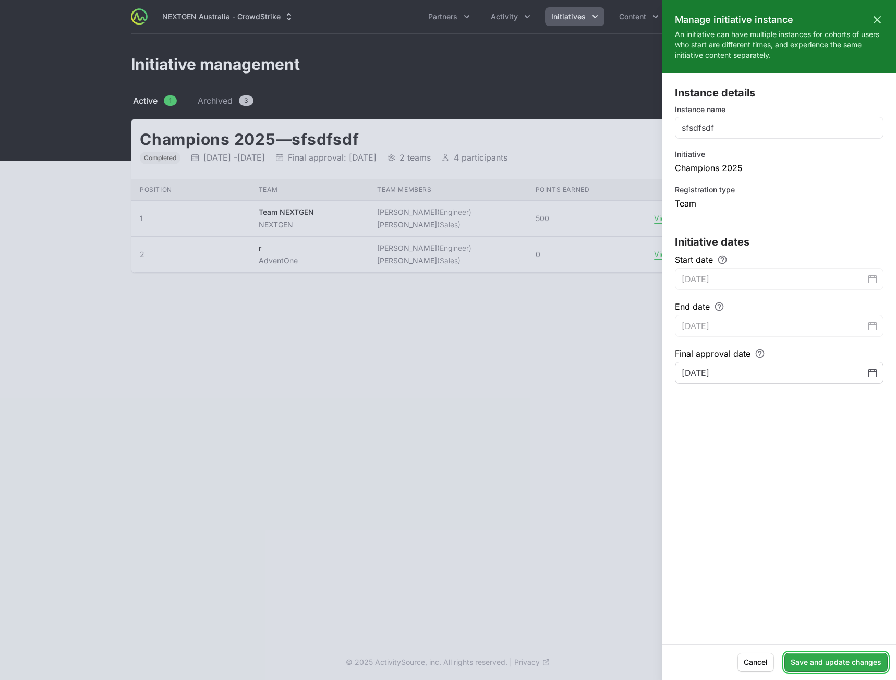
click at [823, 662] on span "Save and update changes" at bounding box center [836, 662] width 91 height 13
type input "[DATE]"
